Goal: Transaction & Acquisition: Purchase product/service

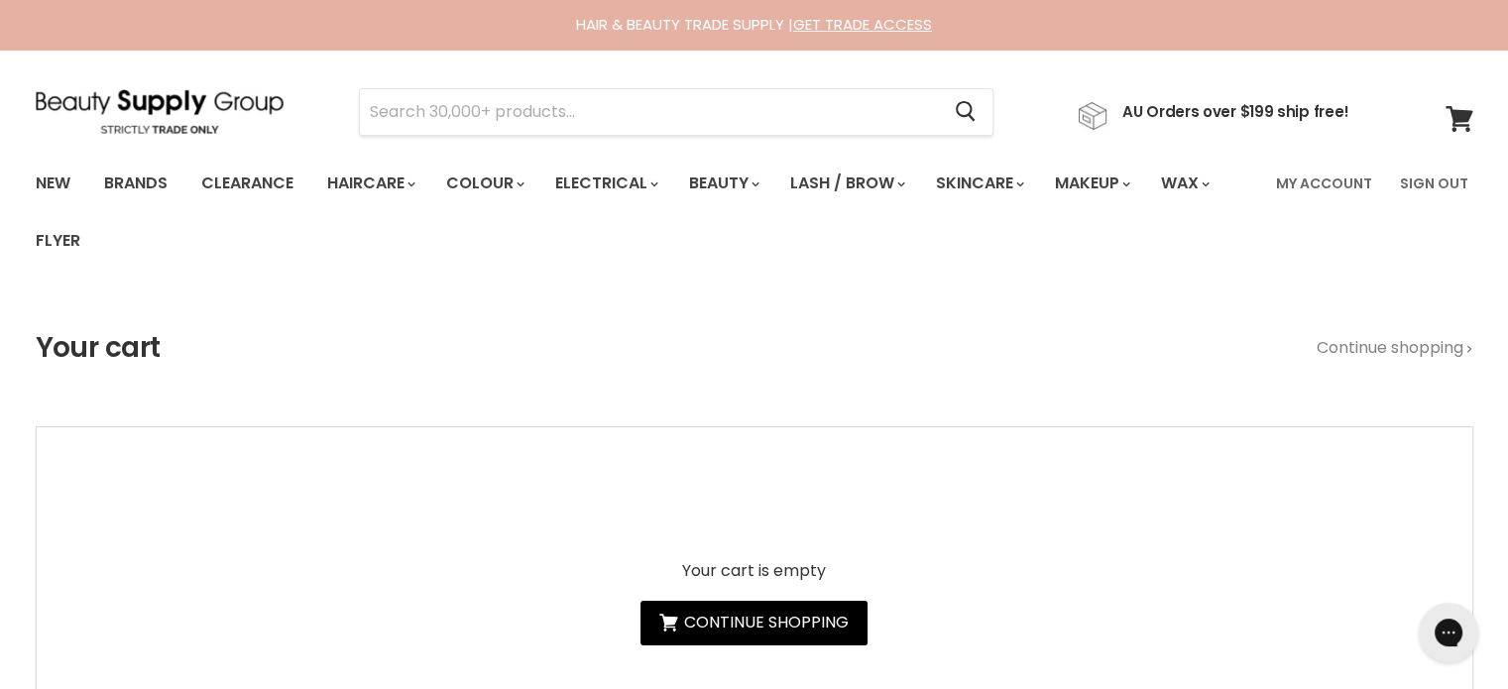
type input "Davroe Smooth"
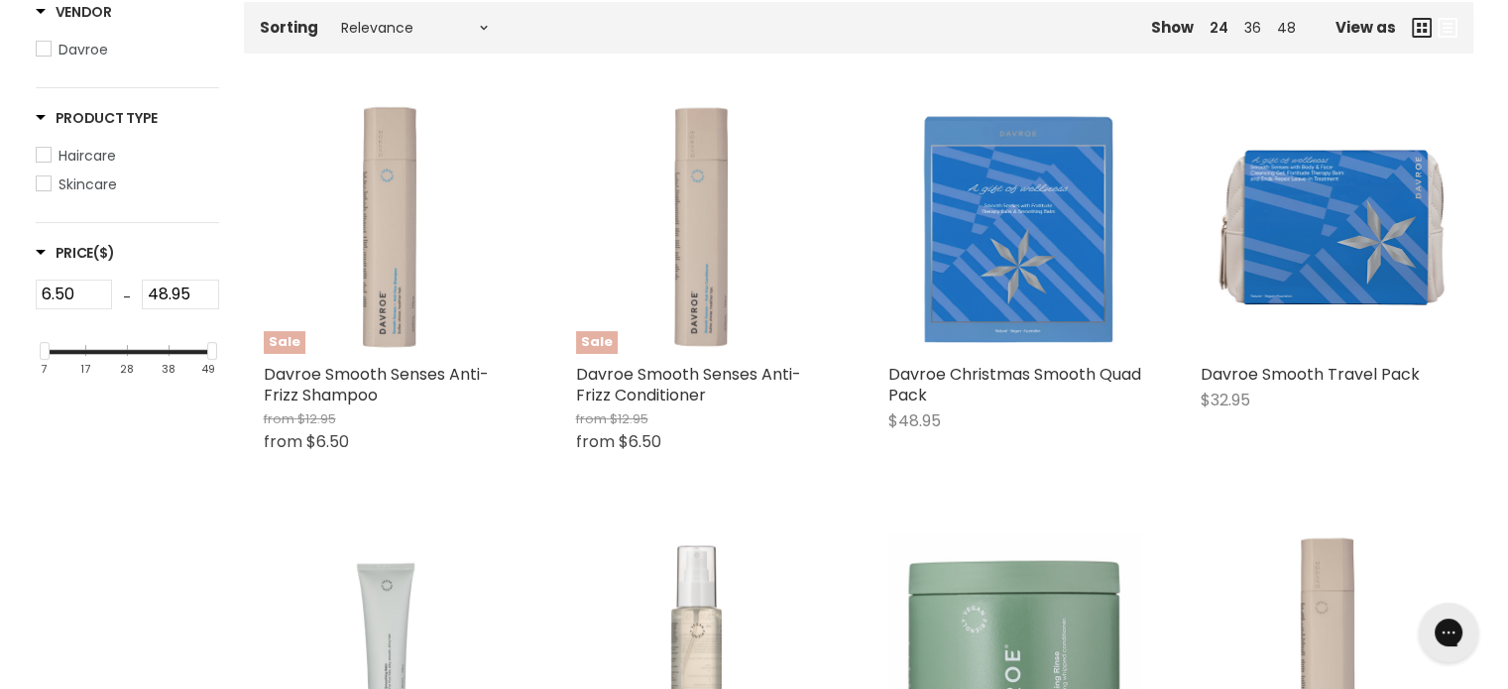
scroll to position [595, 0]
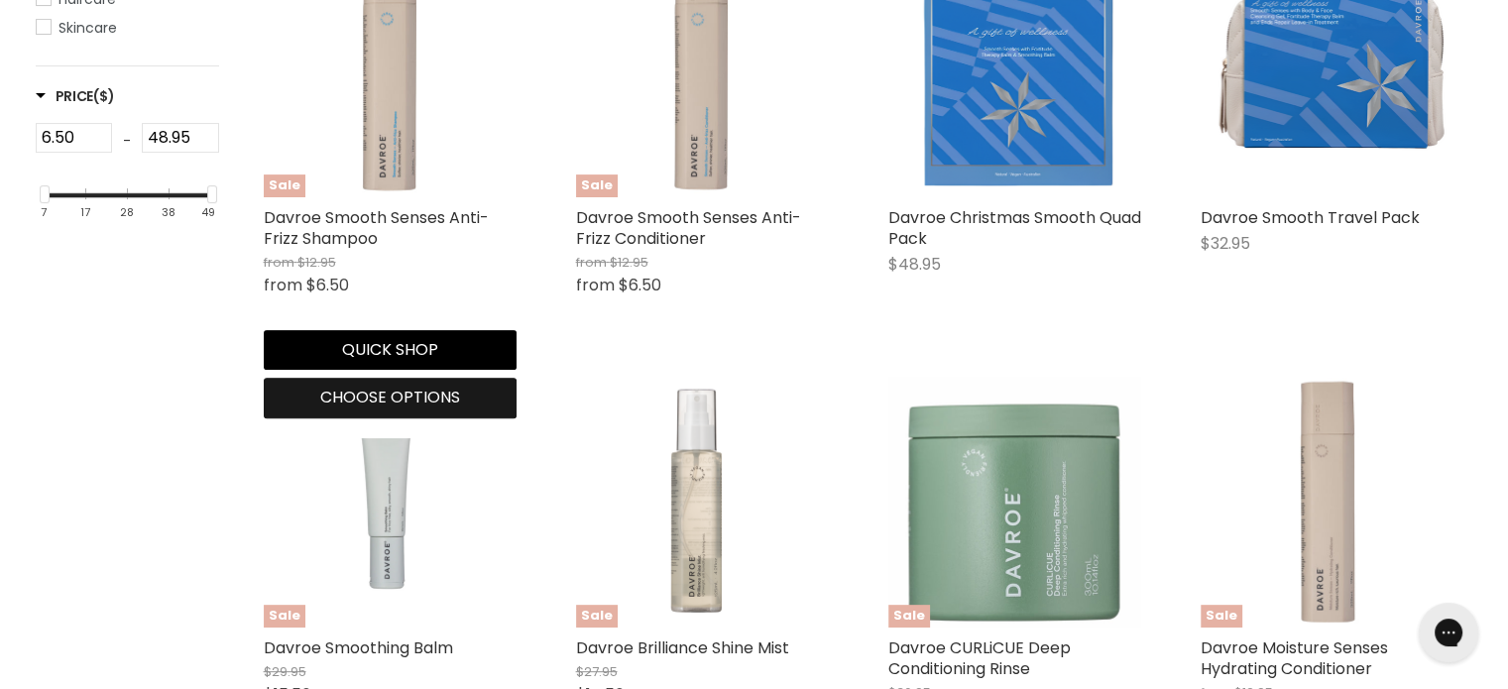
click at [366, 394] on span "Choose options" at bounding box center [390, 397] width 140 height 23
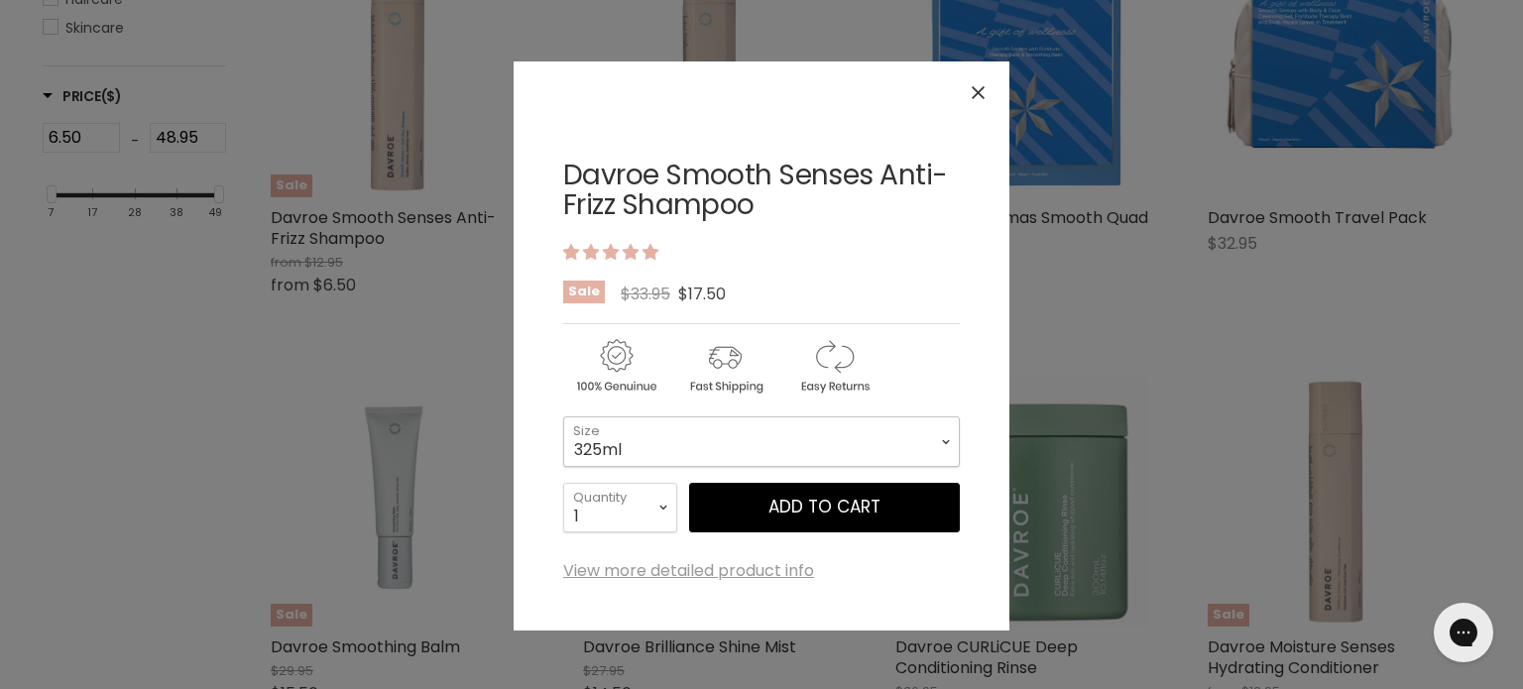
drag, startPoint x: 611, startPoint y: 448, endPoint x: 610, endPoint y: 459, distance: 11.0
click at [610, 448] on select "325ml 100ml 1 Litre" at bounding box center [761, 442] width 397 height 50
click at [563, 417] on select "325ml 100ml 1 Litre" at bounding box center [761, 442] width 397 height 50
select select "1 Litre"
click at [972, 91] on icon "Close" at bounding box center [978, 92] width 13 height 13
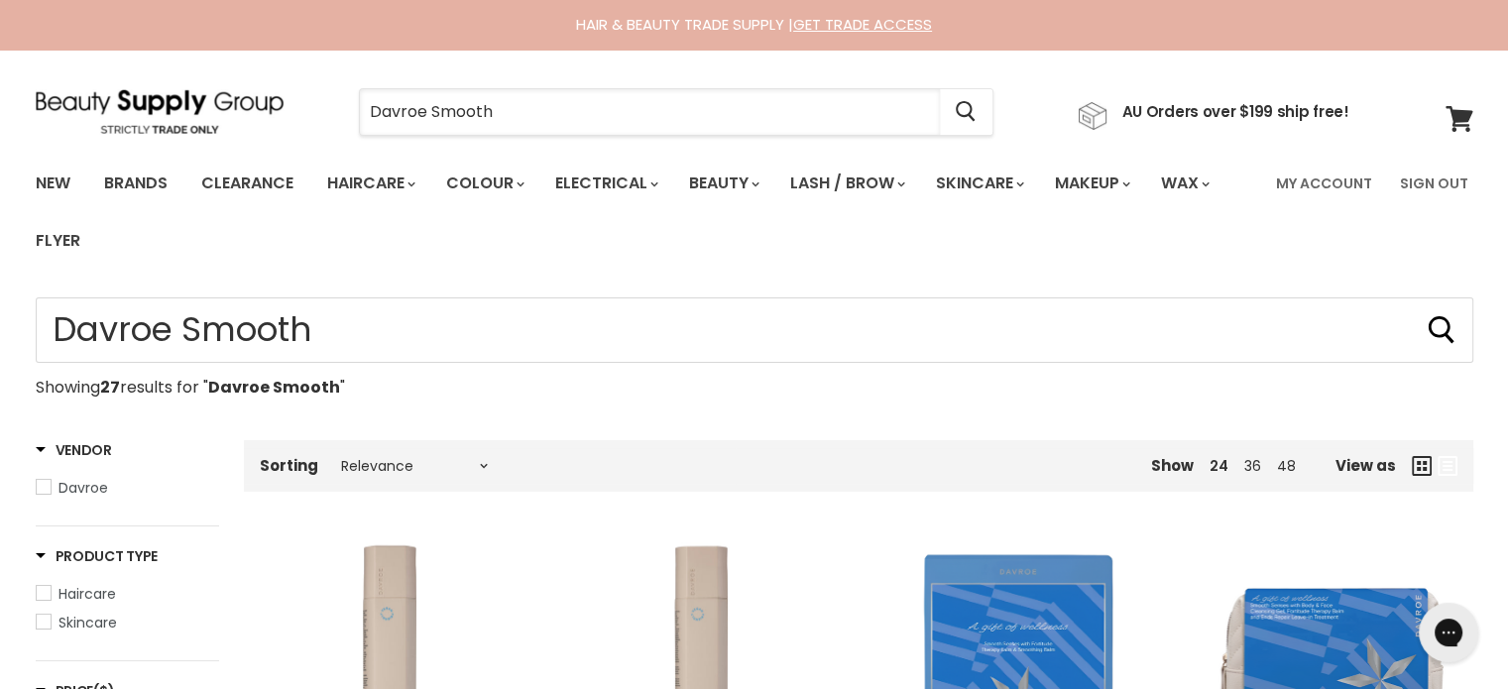
drag, startPoint x: 591, startPoint y: 121, endPoint x: 330, endPoint y: 118, distance: 260.8
click at [330, 118] on div "Davroe Smooth Cancel" at bounding box center [676, 112] width 736 height 46
paste input "Milkshake Moisture & More Serum"
type input "Milkshake Moisture & More Serum"
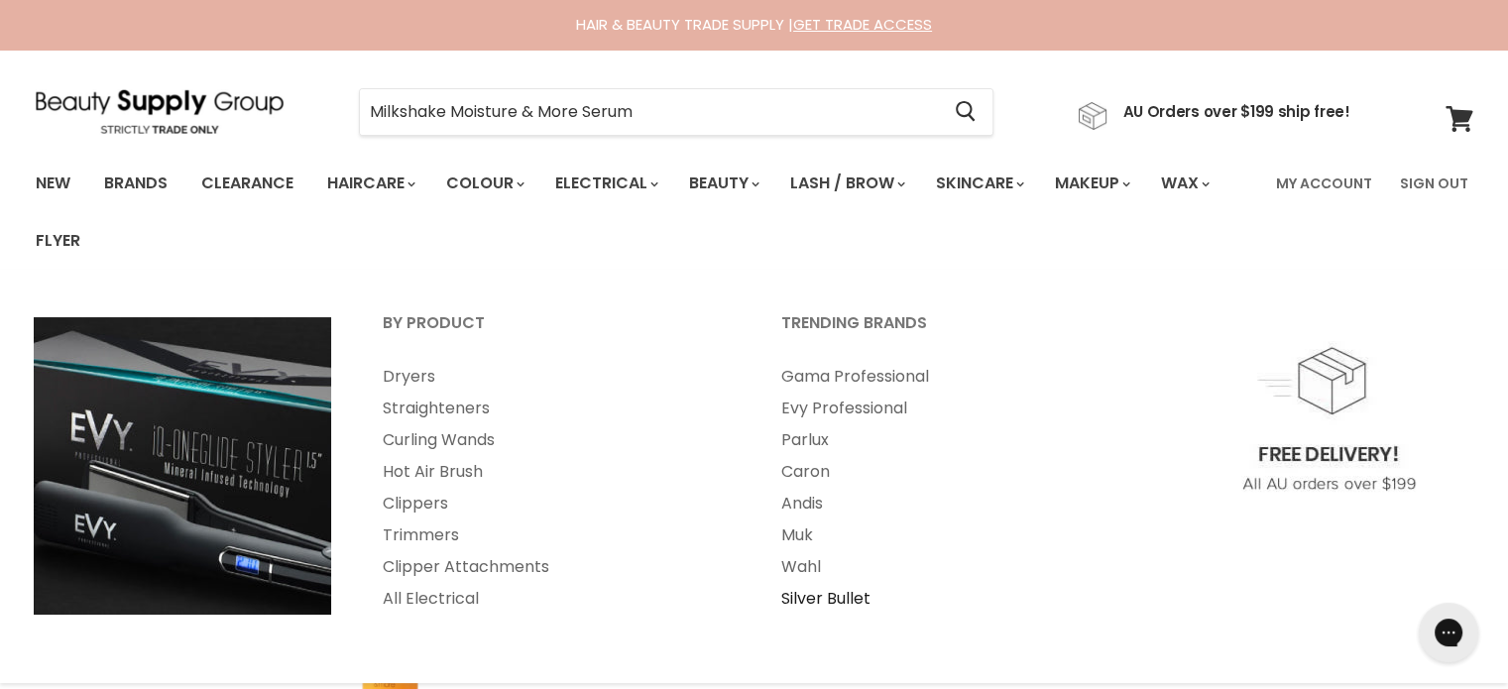
scroll to position [397, 0]
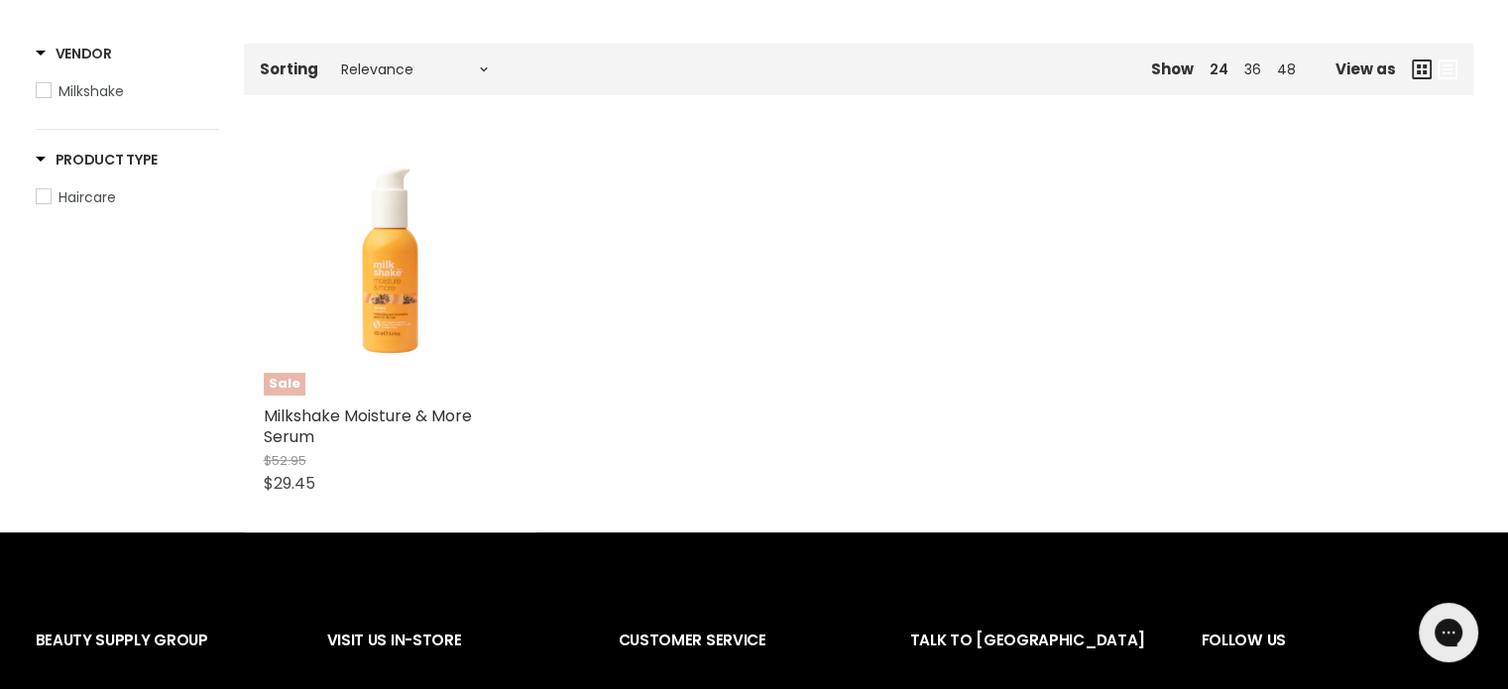
click at [401, 306] on img "Main content" at bounding box center [389, 269] width 169 height 253
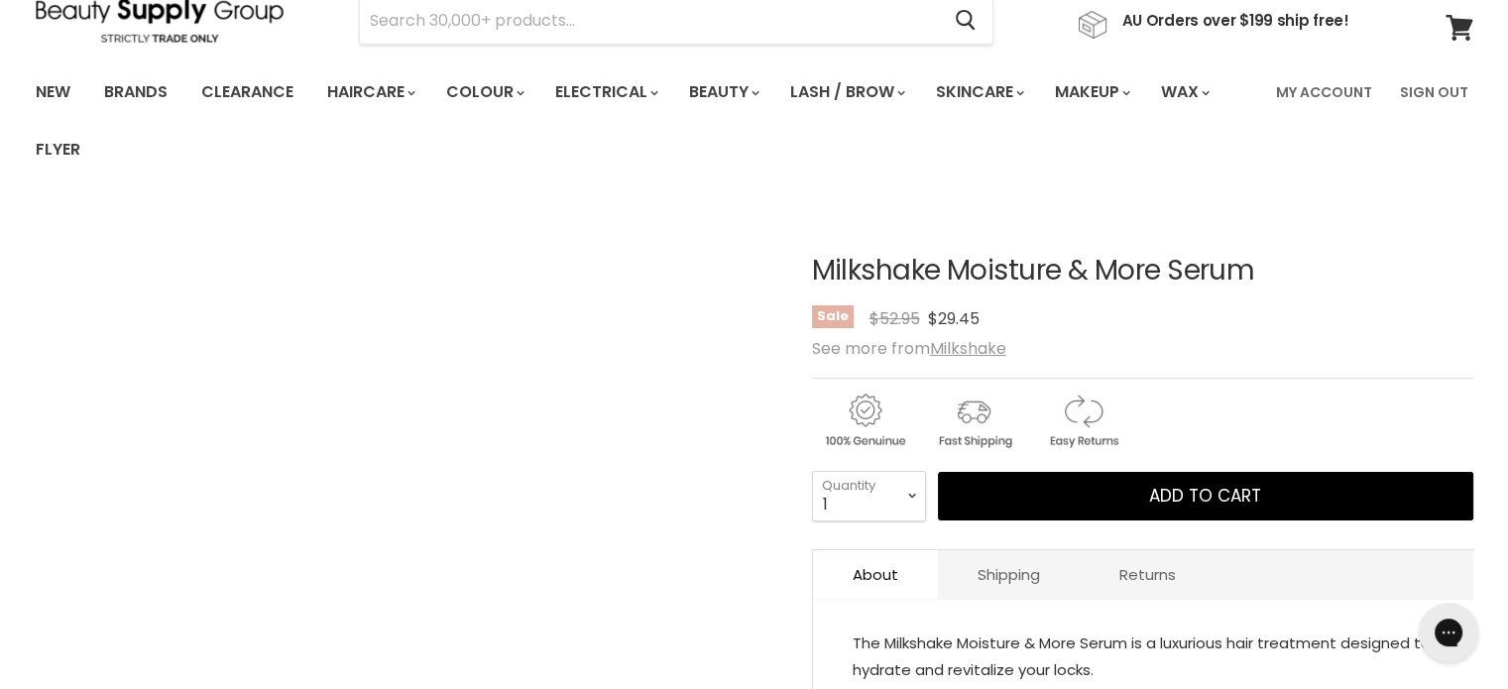
scroll to position [99, 0]
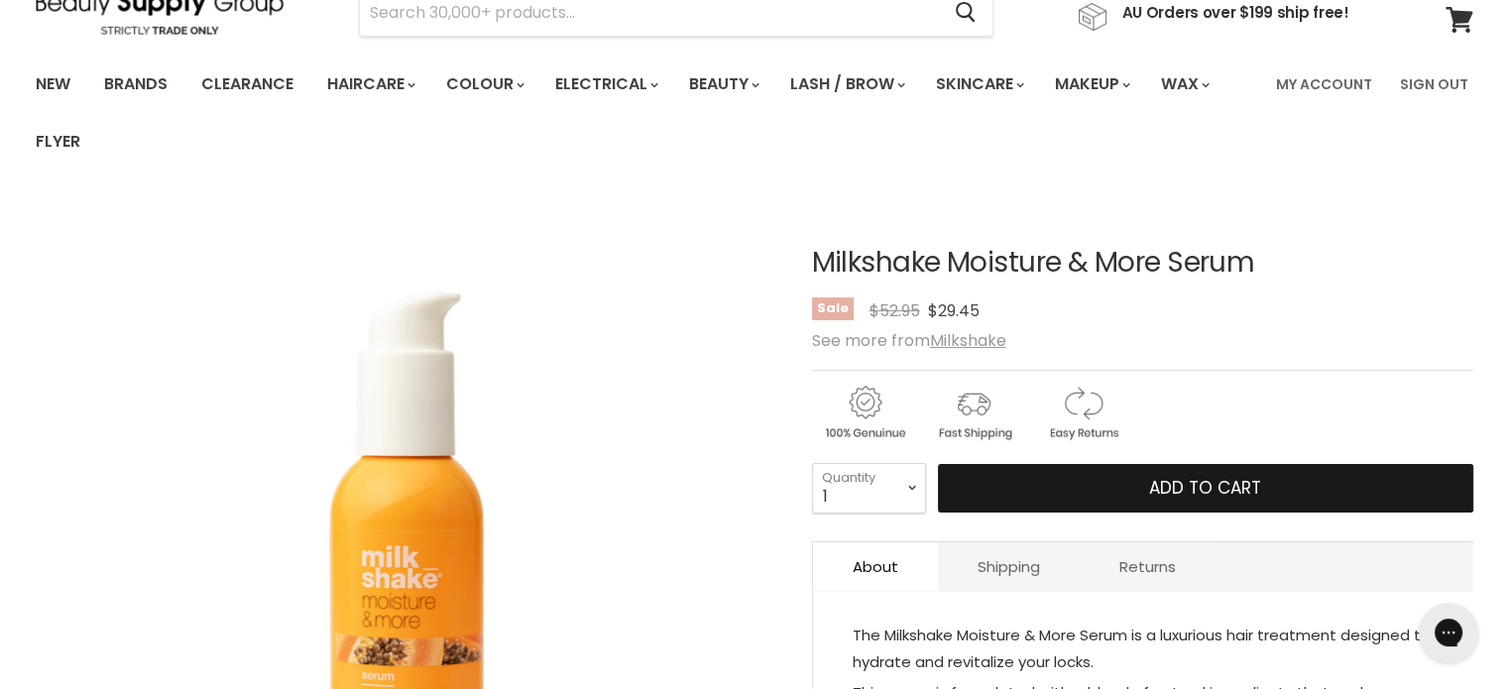
click at [1136, 494] on button "Add to cart" at bounding box center [1206, 489] width 536 height 50
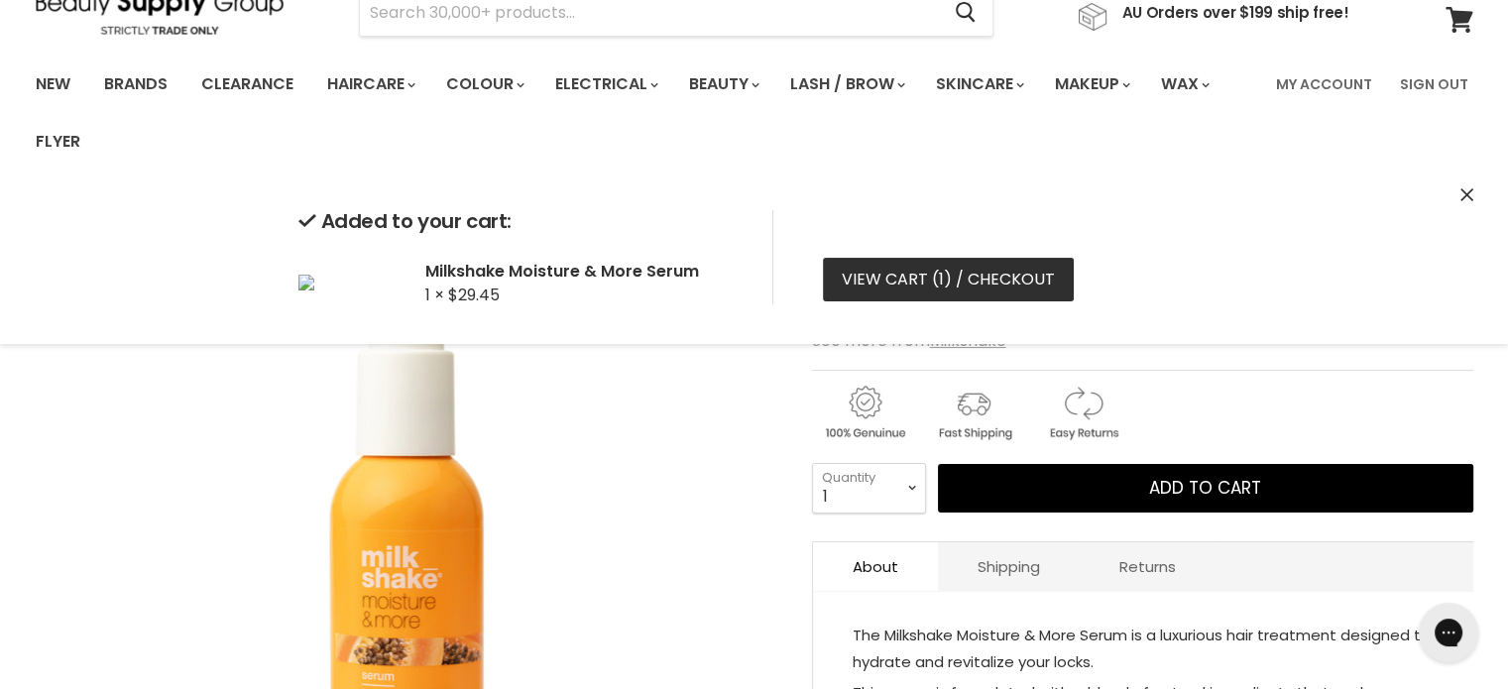
click at [911, 286] on link "View cart ( 1 ) / Checkout" at bounding box center [948, 280] width 251 height 44
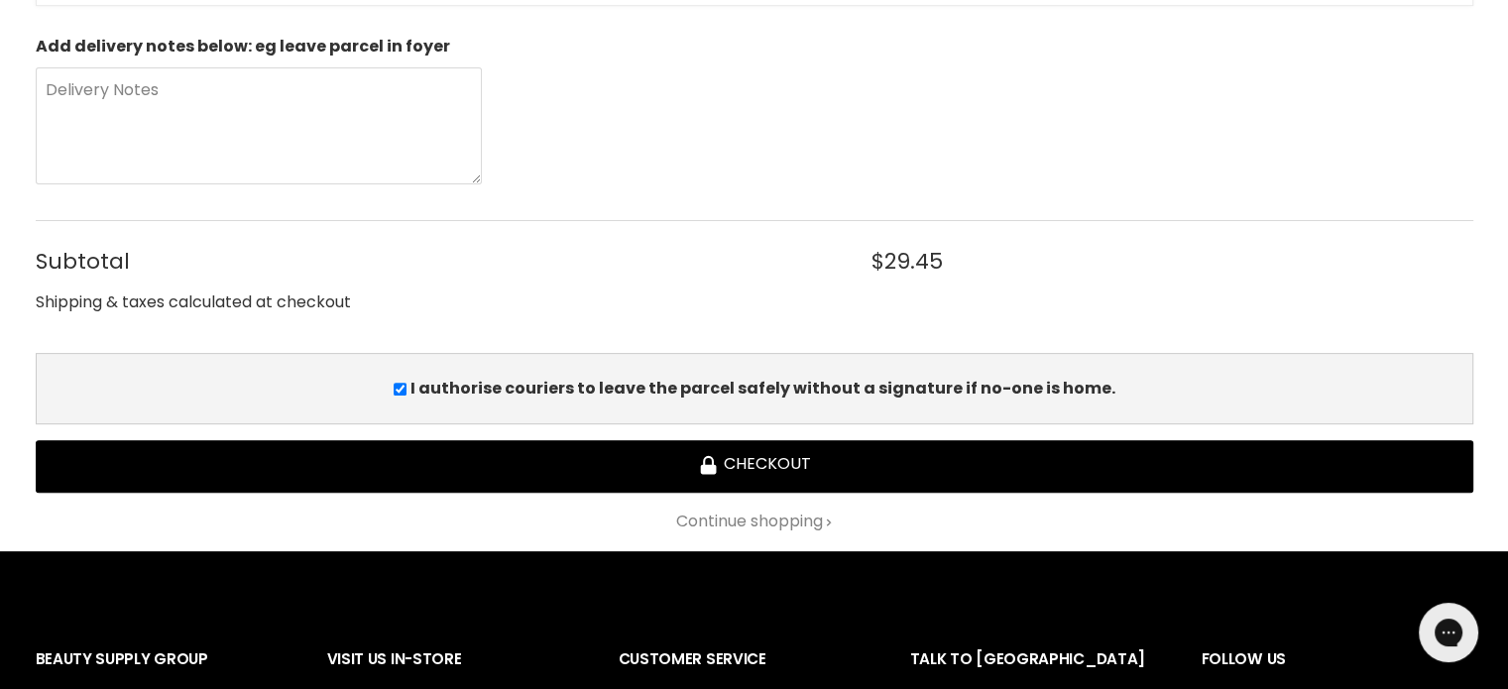
scroll to position [694, 0]
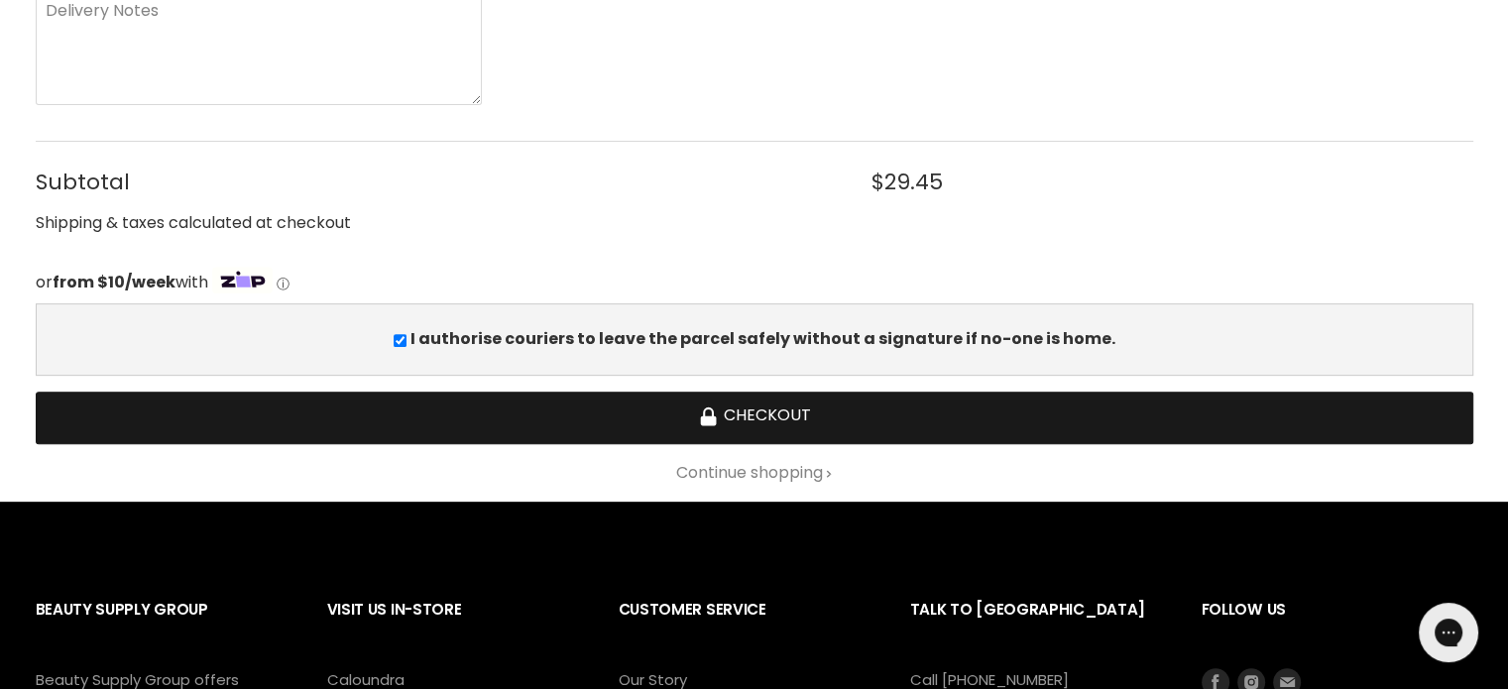
click at [803, 407] on button "Checkout" at bounding box center [755, 418] width 1438 height 53
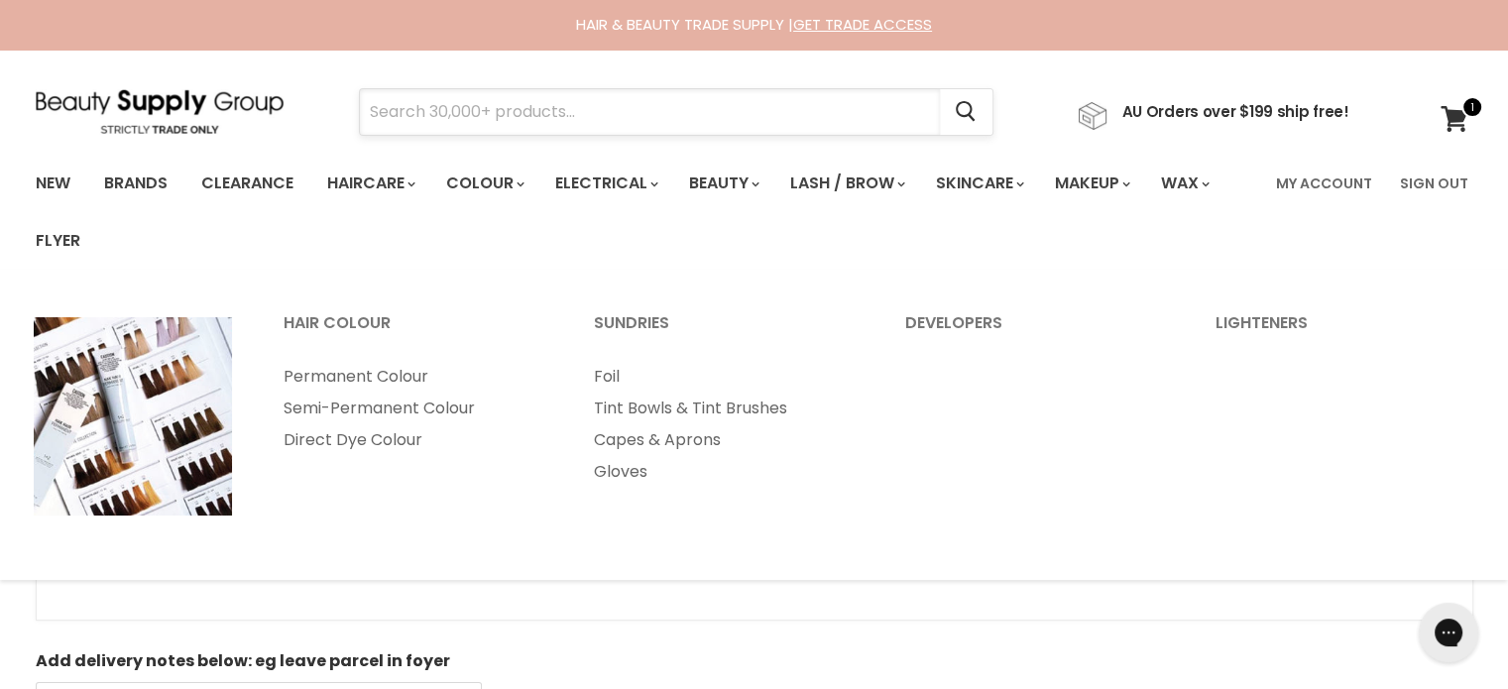
click at [450, 133] on input "Search" at bounding box center [650, 112] width 580 height 46
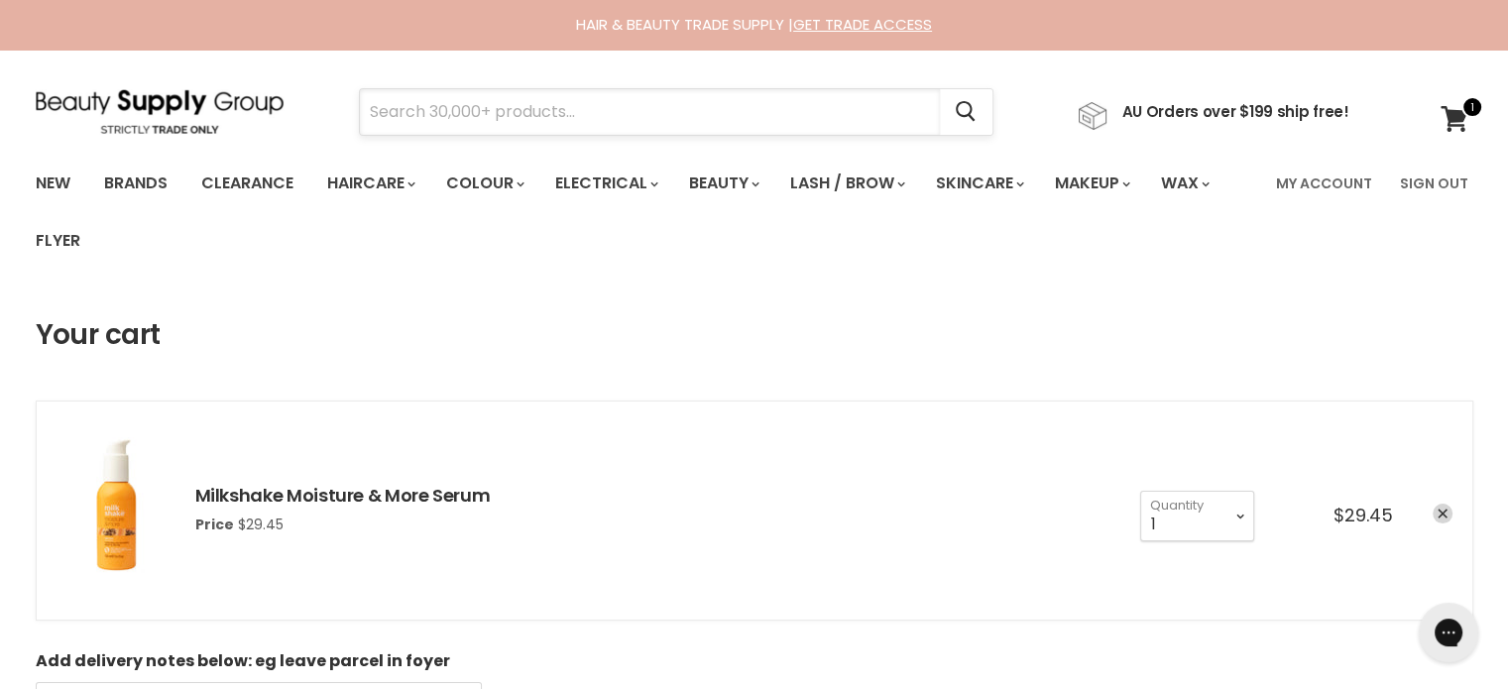
paste input "Milk_shake Icy Blonde"
type input "Milk_shake Icy Blonde"
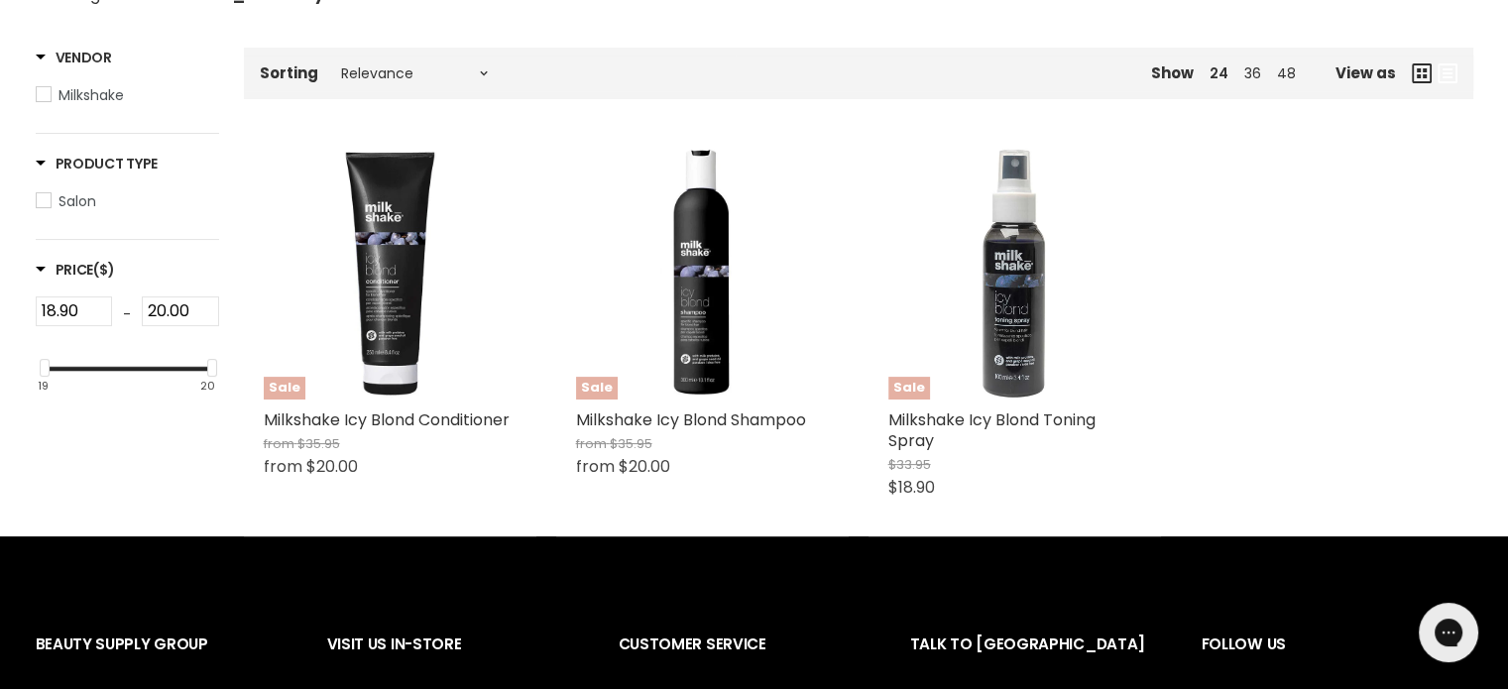
scroll to position [397, 0]
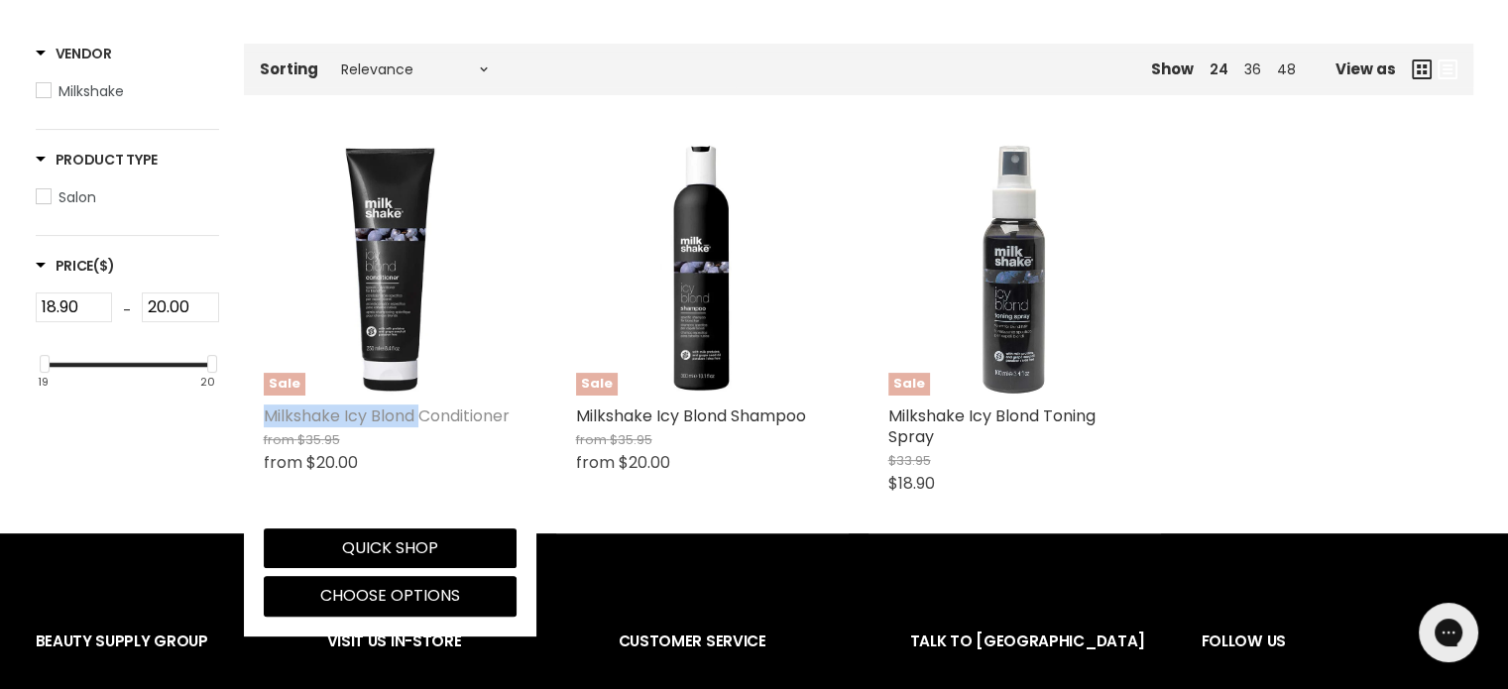
drag, startPoint x: 250, startPoint y: 407, endPoint x: 412, endPoint y: 413, distance: 161.8
click at [417, 415] on div "Sale Milkshake Icy Blond Conditioner from $35.95 from $20.00 Milkshake Quick sh…" at bounding box center [390, 380] width 293 height 514
